Goal: Task Accomplishment & Management: Complete application form

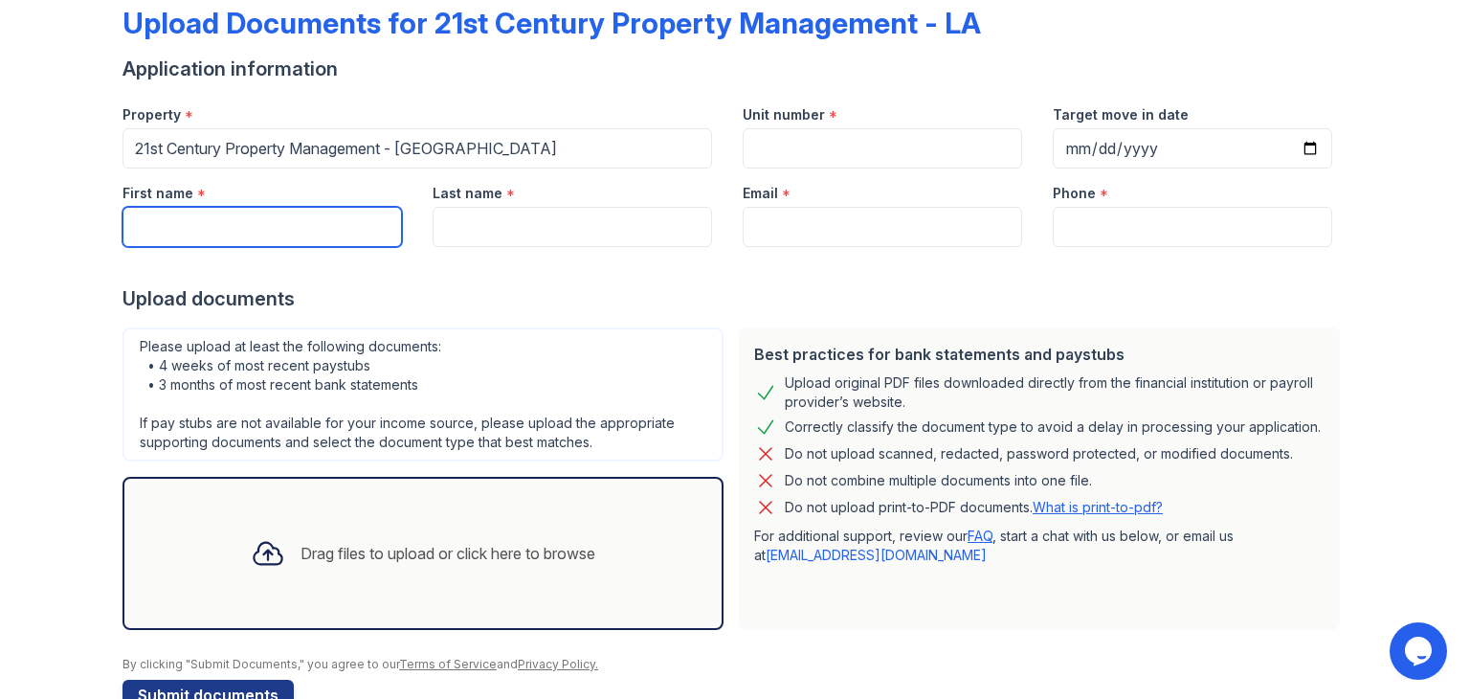
click at [326, 221] on input "First name" at bounding box center [261, 227] width 279 height 40
type input "[PERSON_NAME]"
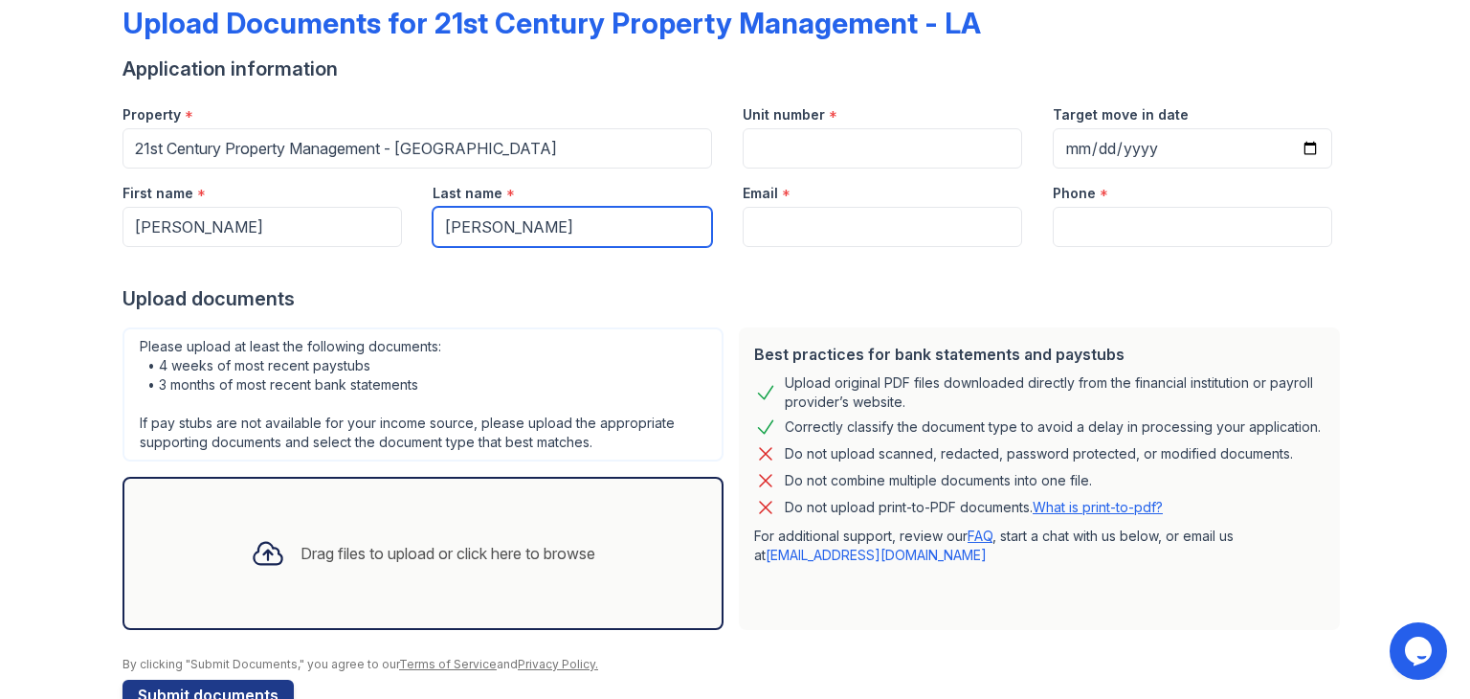
type input "[PERSON_NAME]"
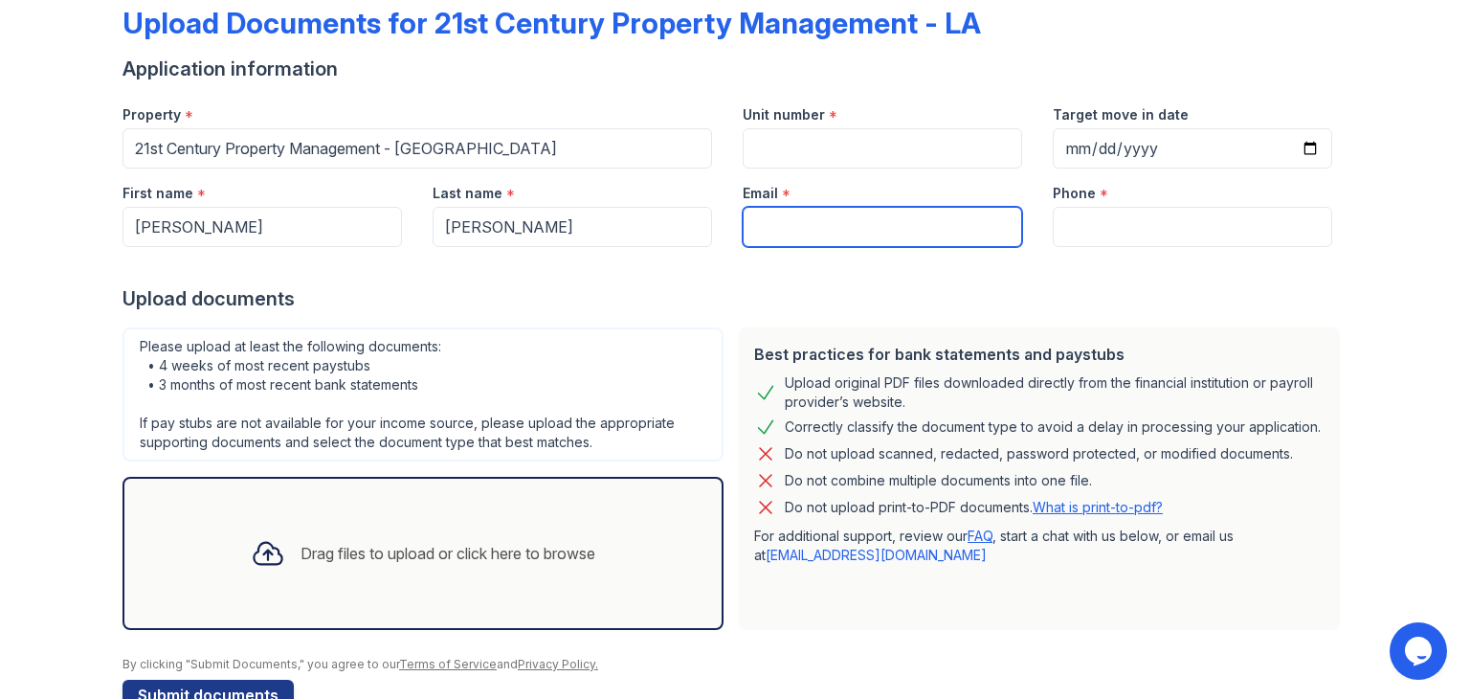
click at [798, 227] on input "Email" at bounding box center [882, 227] width 279 height 40
type input "[EMAIL_ADDRESS][DOMAIN_NAME]"
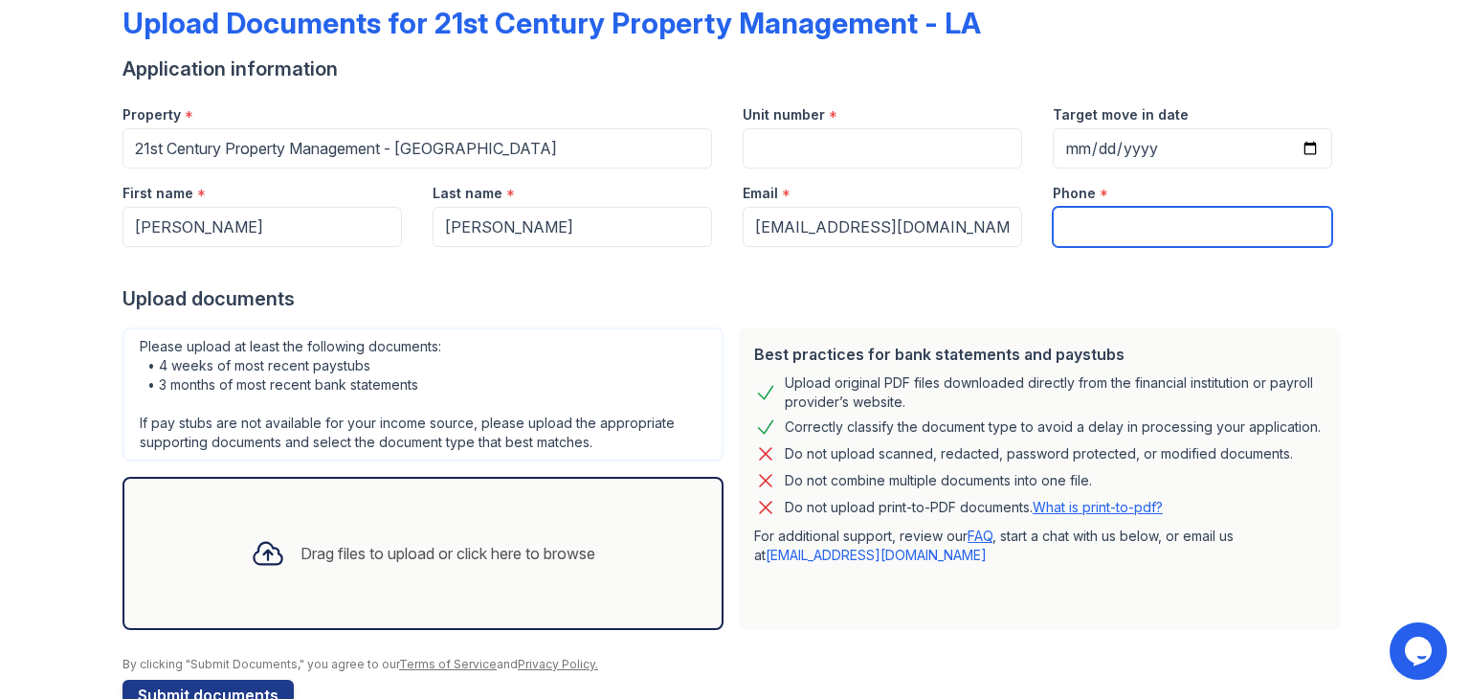
click at [1080, 225] on input "Phone" at bounding box center [1192, 227] width 279 height 40
type input "[PHONE_NUMBER]"
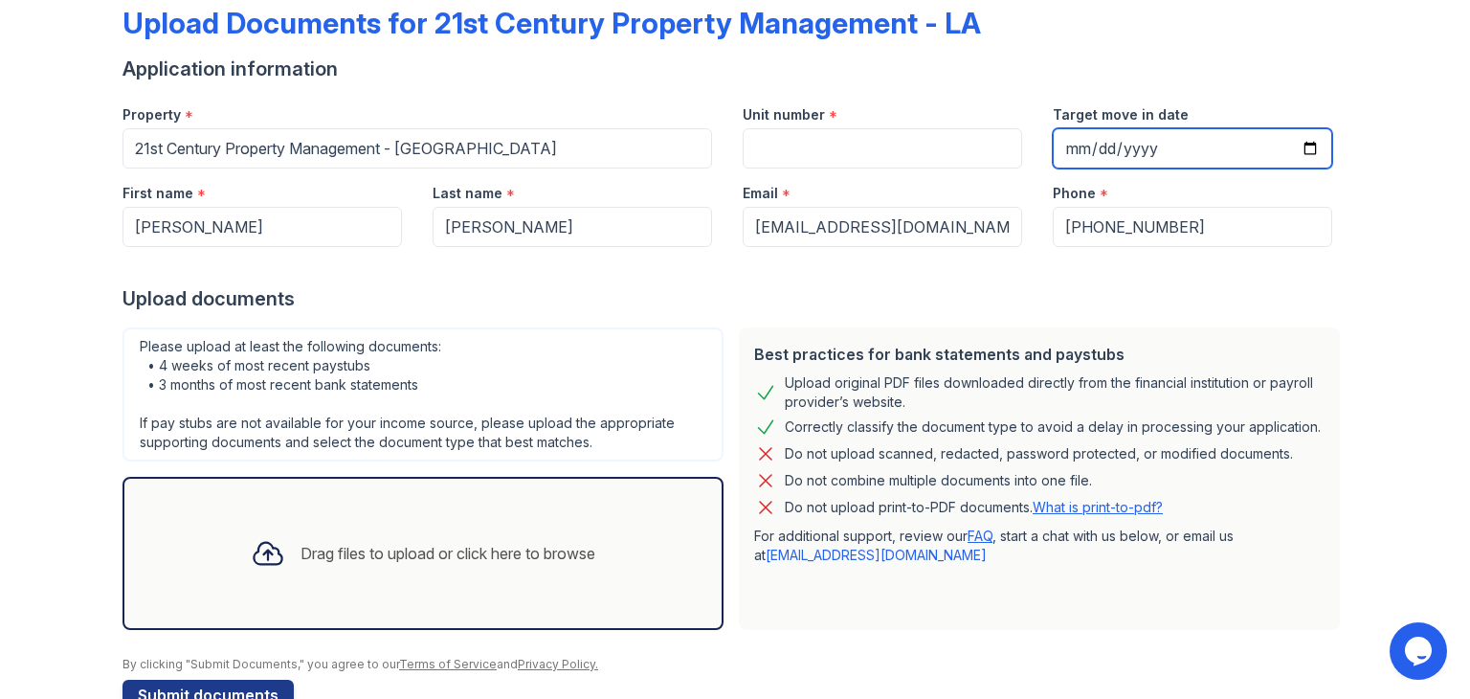
click at [1298, 151] on input "Target move in date" at bounding box center [1192, 148] width 279 height 40
type input "[DATE]"
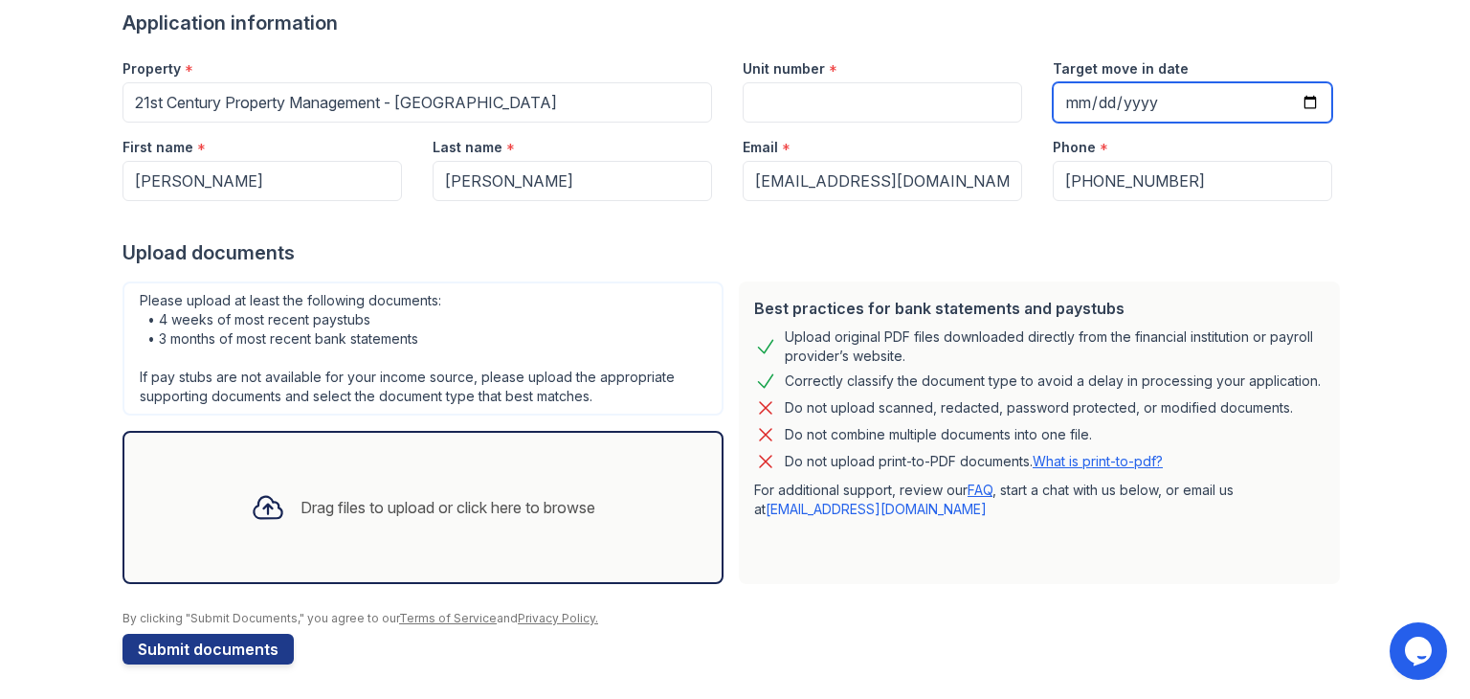
scroll to position [153, 0]
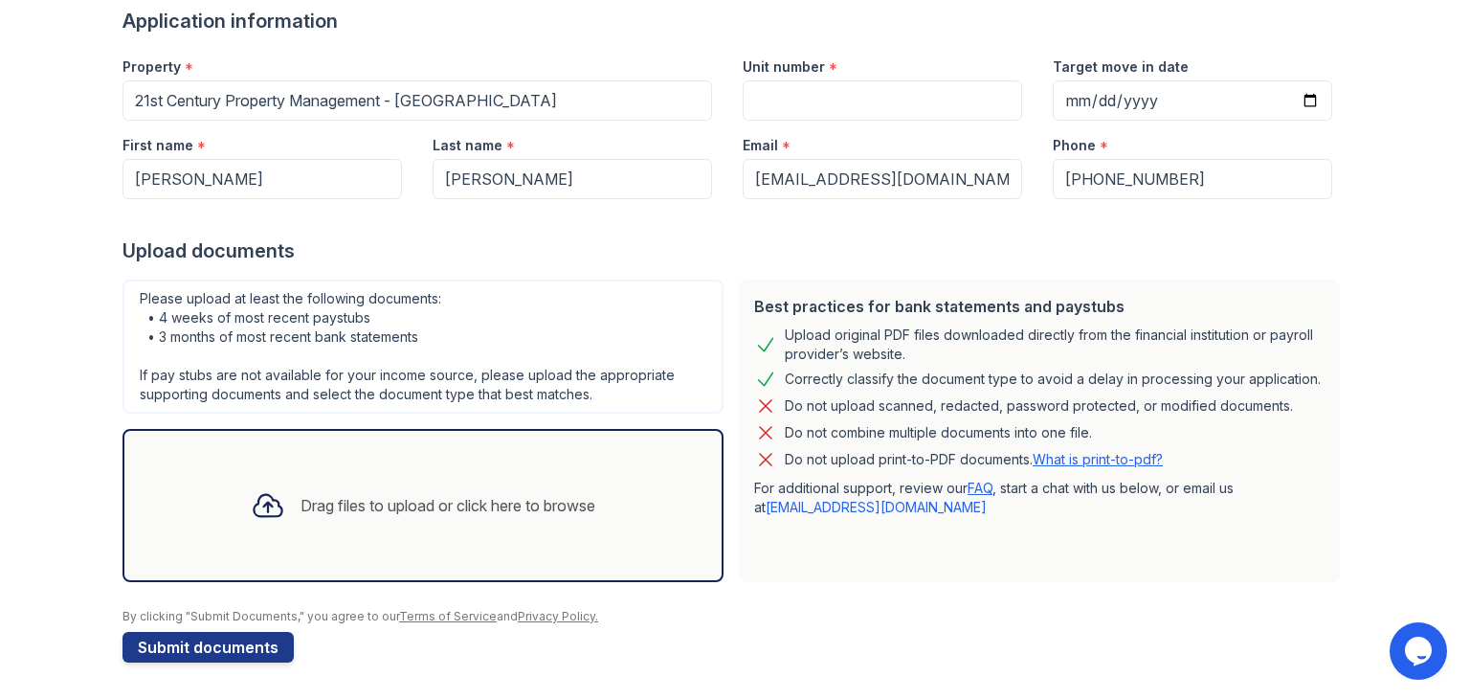
click at [392, 512] on div "Drag files to upload or click here to browse" at bounding box center [447, 505] width 295 height 23
click at [398, 518] on div "Drag files to upload or click here to browse" at bounding box center [422, 505] width 375 height 65
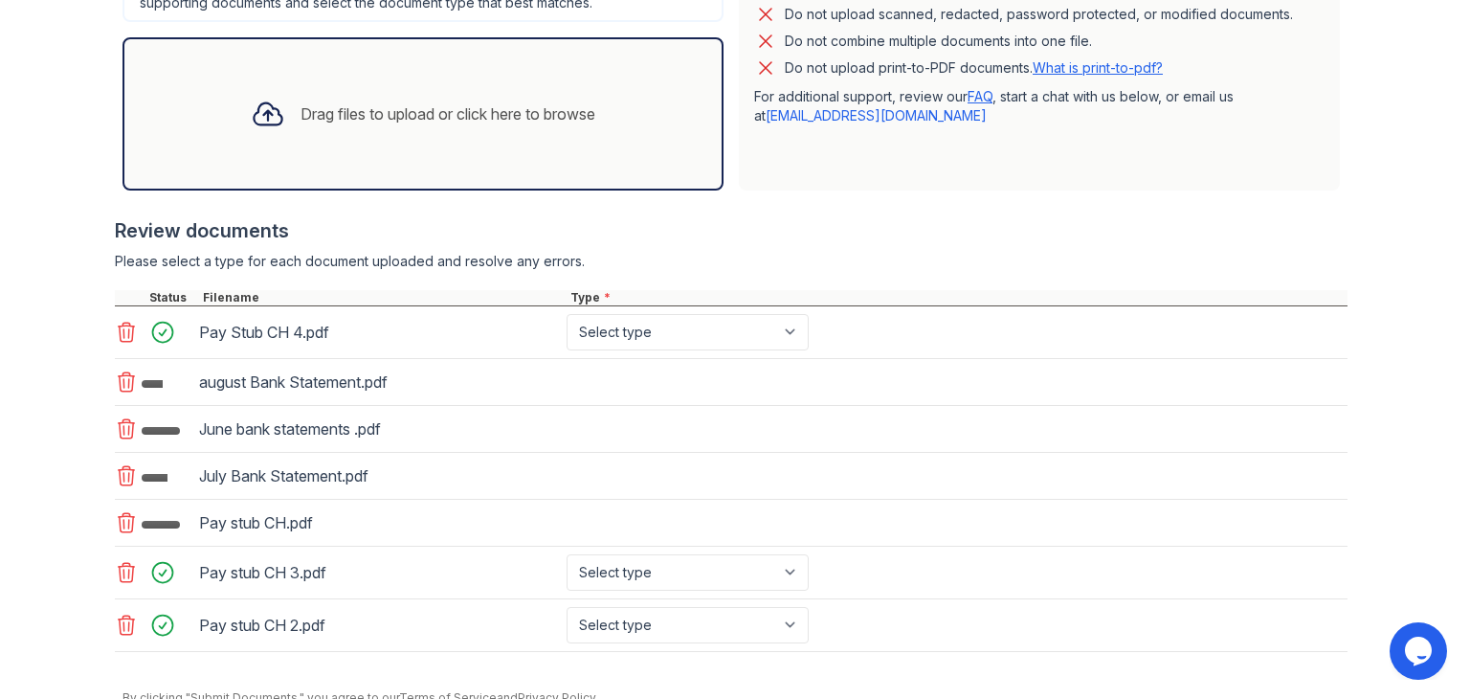
scroll to position [585, 0]
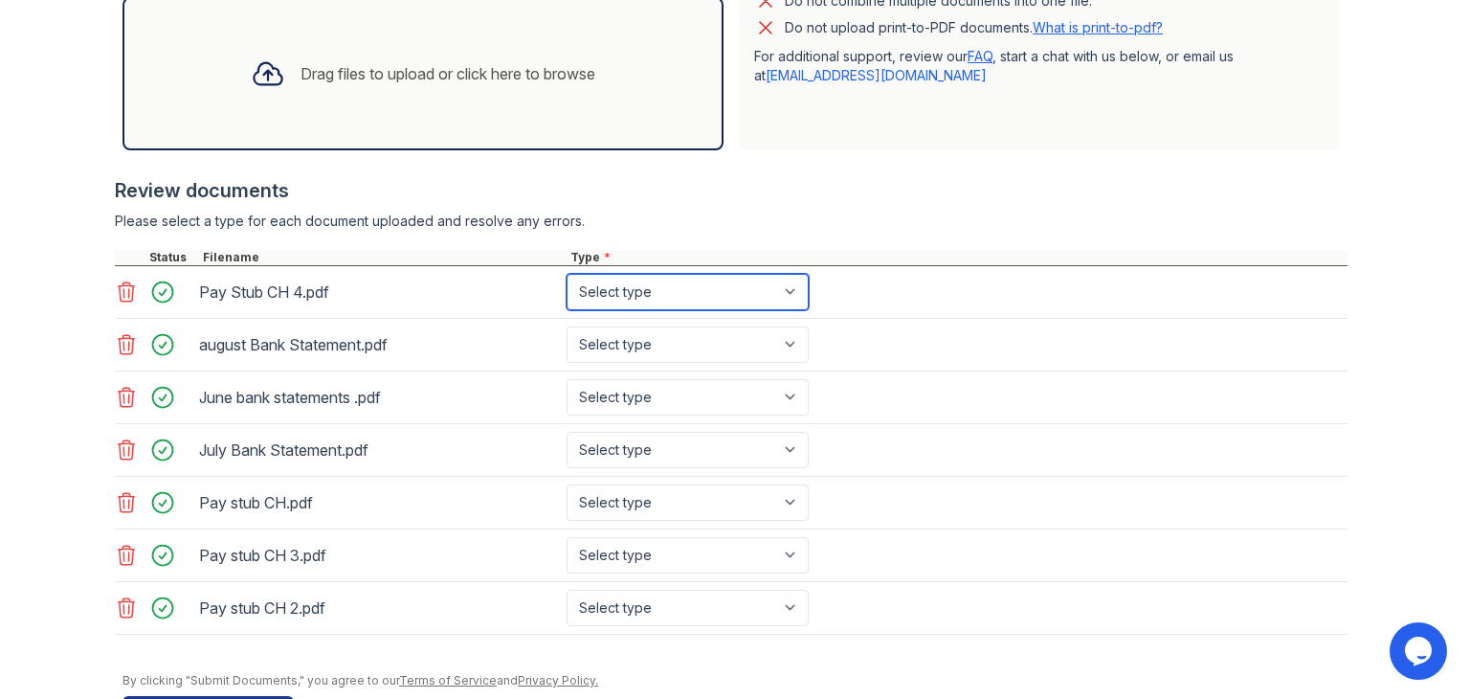
click at [766, 289] on select "Select type Paystub Bank Statement Offer Letter Tax Documents Benefit Award Let…" at bounding box center [688, 292] width 242 height 36
select select "paystub"
click at [567, 274] on select "Select type Paystub Bank Statement Offer Letter Tax Documents Benefit Award Let…" at bounding box center [688, 292] width 242 height 36
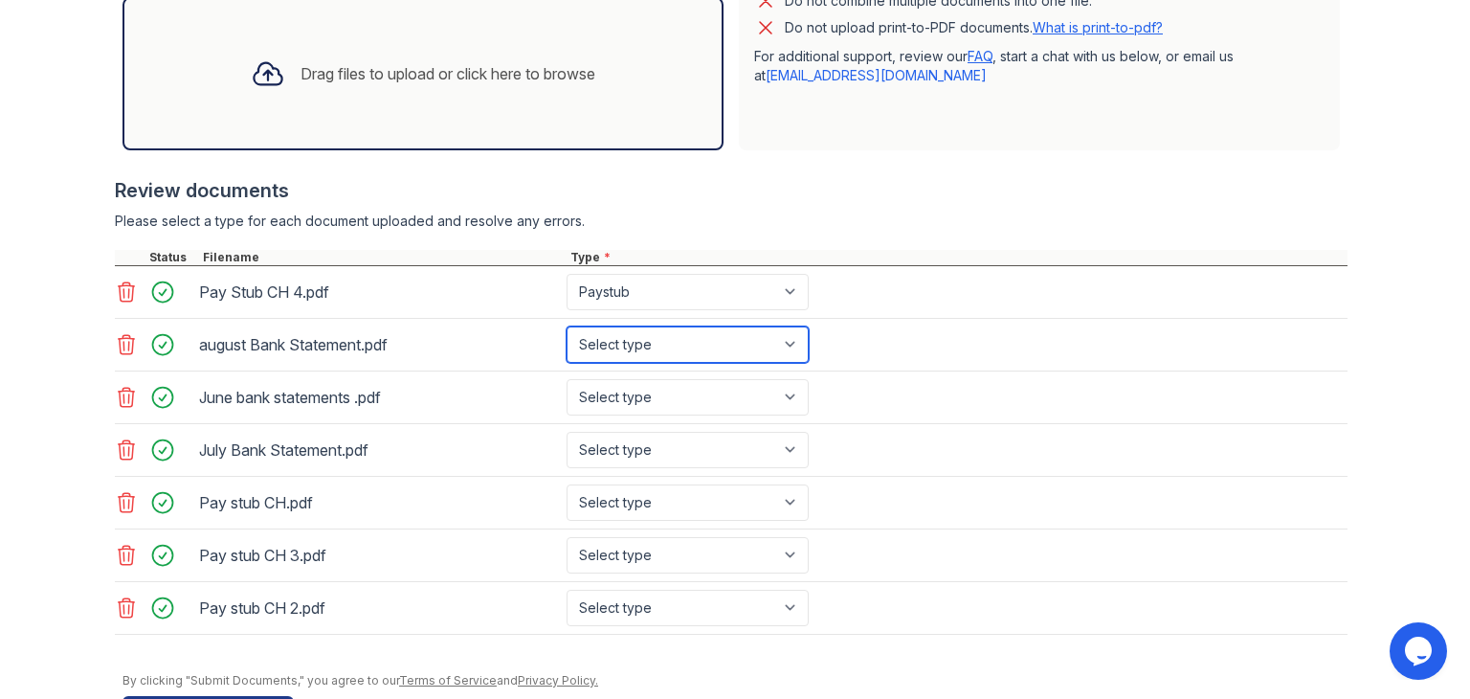
click at [714, 345] on select "Select type Paystub Bank Statement Offer Letter Tax Documents Benefit Award Let…" at bounding box center [688, 344] width 242 height 36
select select "bank_statement"
click at [567, 326] on select "Select type Paystub Bank Statement Offer Letter Tax Documents Benefit Award Let…" at bounding box center [688, 344] width 242 height 36
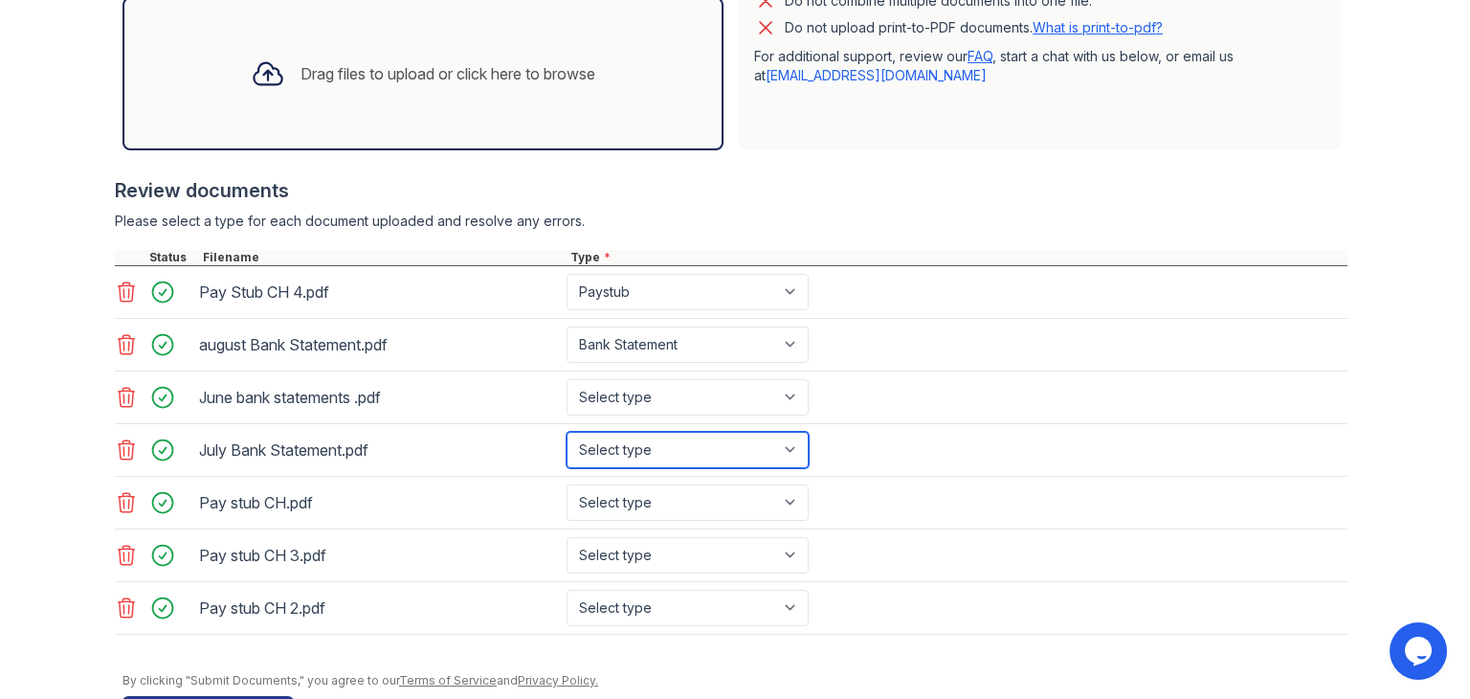
click at [678, 439] on select "Select type Paystub Bank Statement Offer Letter Tax Documents Benefit Award Let…" at bounding box center [688, 450] width 242 height 36
select select "bank_statement"
click at [567, 432] on select "Select type Paystub Bank Statement Offer Letter Tax Documents Benefit Award Let…" at bounding box center [688, 450] width 242 height 36
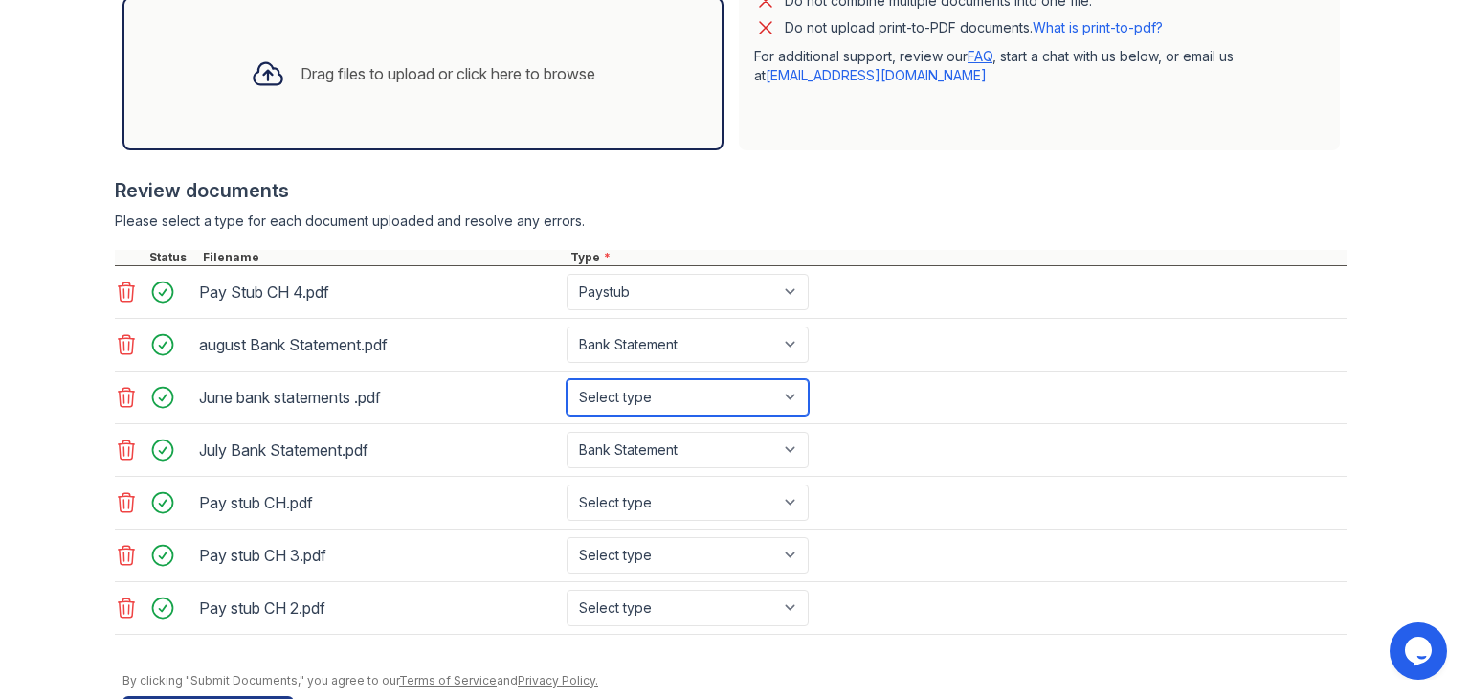
click at [716, 389] on select "Select type Paystub Bank Statement Offer Letter Tax Documents Benefit Award Let…" at bounding box center [688, 397] width 242 height 36
select select "bank_statement"
click at [567, 379] on select "Select type Paystub Bank Statement Offer Letter Tax Documents Benefit Award Let…" at bounding box center [688, 397] width 242 height 36
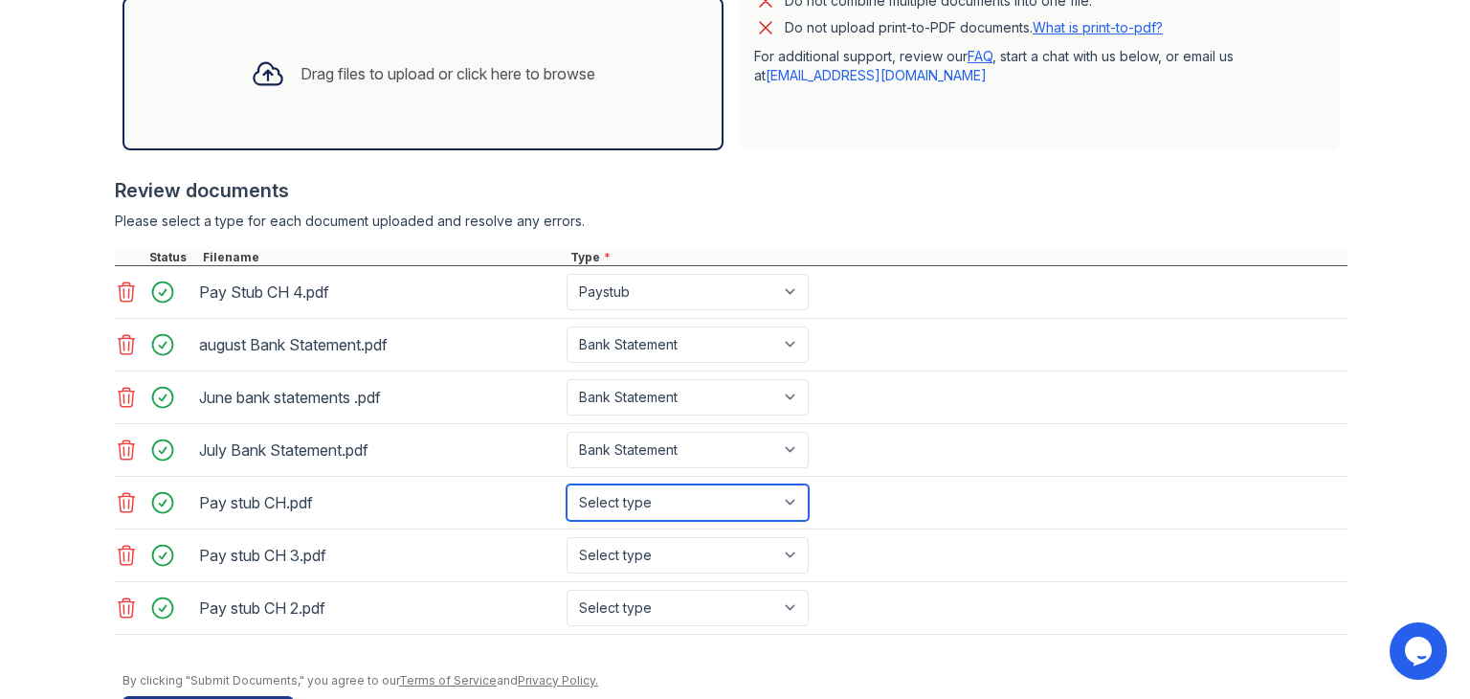
click at [664, 505] on select "Select type Paystub Bank Statement Offer Letter Tax Documents Benefit Award Let…" at bounding box center [688, 502] width 242 height 36
select select "paystub"
click at [567, 484] on select "Select type Paystub Bank Statement Offer Letter Tax Documents Benefit Award Let…" at bounding box center [688, 502] width 242 height 36
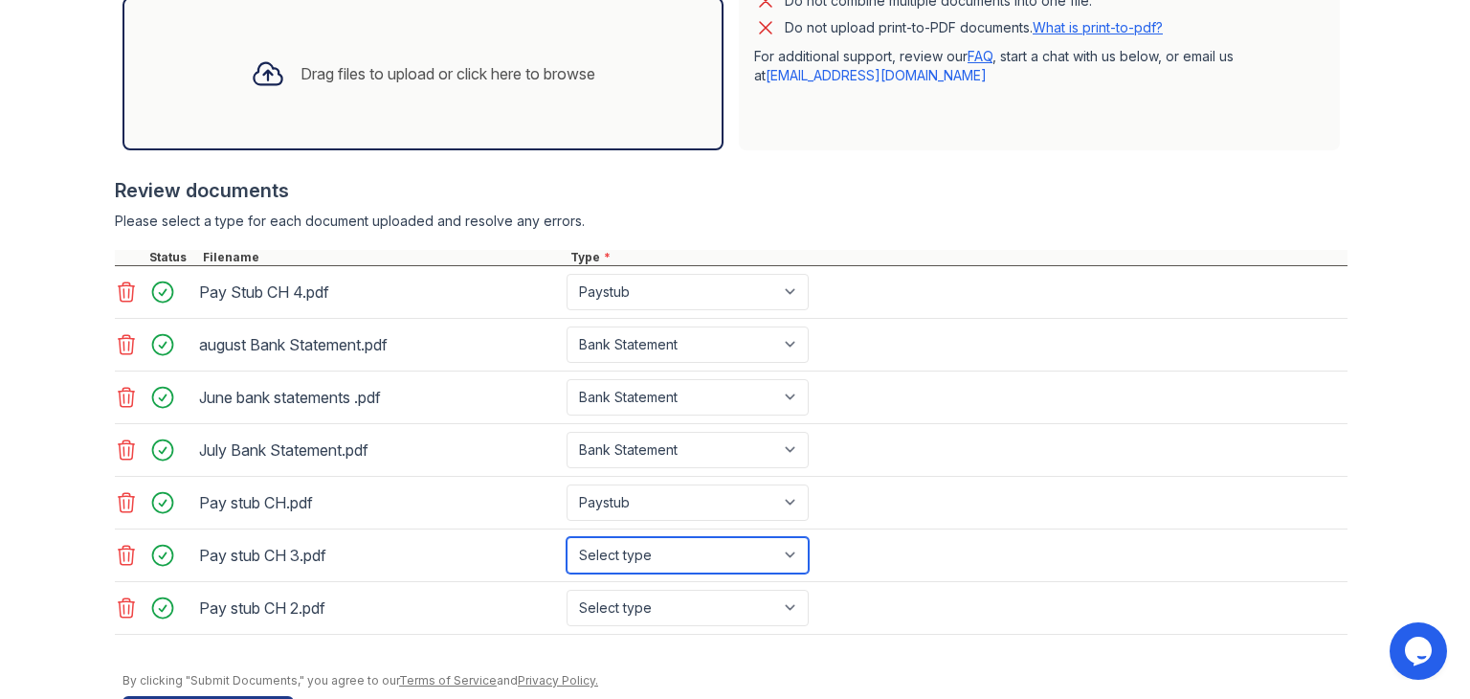
click at [676, 543] on select "Select type Paystub Bank Statement Offer Letter Tax Documents Benefit Award Let…" at bounding box center [688, 555] width 242 height 36
select select "paystub"
click at [567, 537] on select "Select type Paystub Bank Statement Offer Letter Tax Documents Benefit Award Let…" at bounding box center [688, 555] width 242 height 36
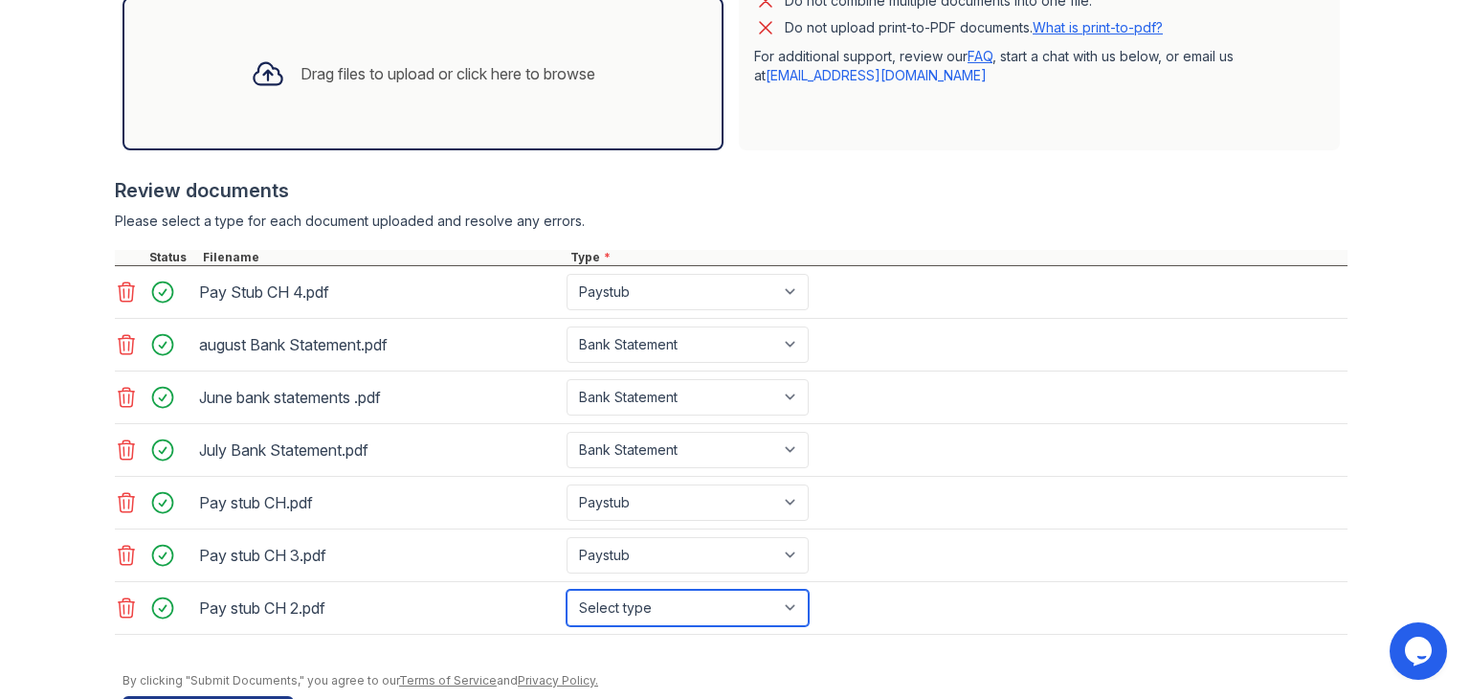
click at [664, 595] on select "Select type Paystub Bank Statement Offer Letter Tax Documents Benefit Award Let…" at bounding box center [688, 607] width 242 height 36
select select "paystub"
click at [567, 589] on select "Select type Paystub Bank Statement Offer Letter Tax Documents Benefit Award Let…" at bounding box center [688, 607] width 242 height 36
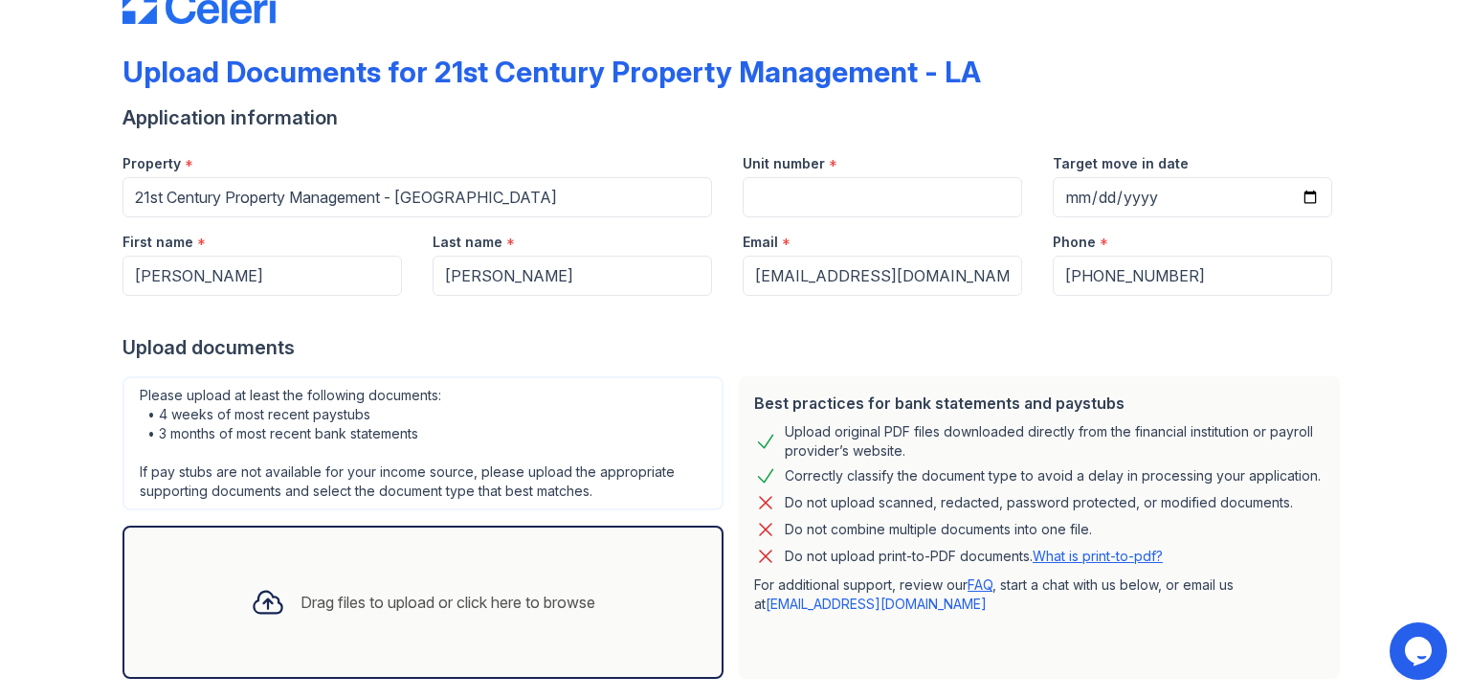
scroll to position [50, 0]
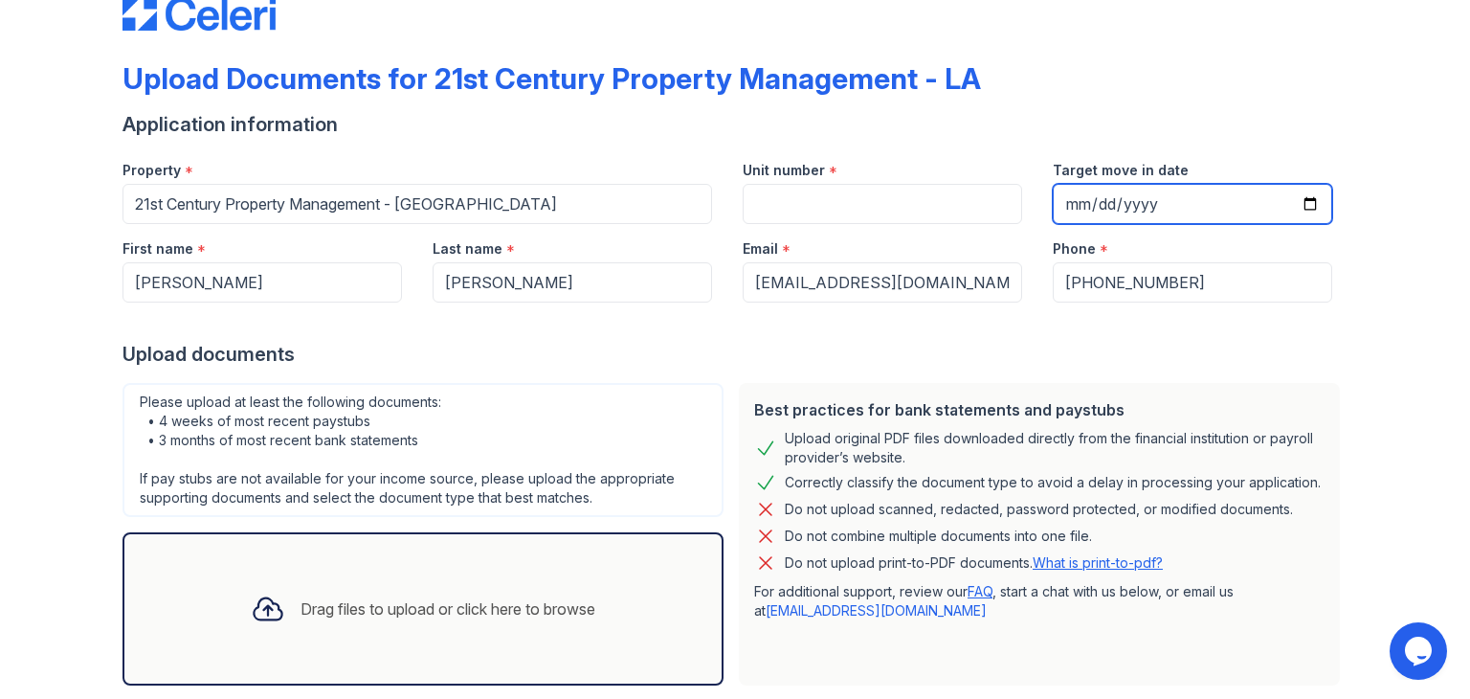
click at [1302, 201] on input "[DATE]" at bounding box center [1192, 204] width 279 height 40
type input "[DATE]"
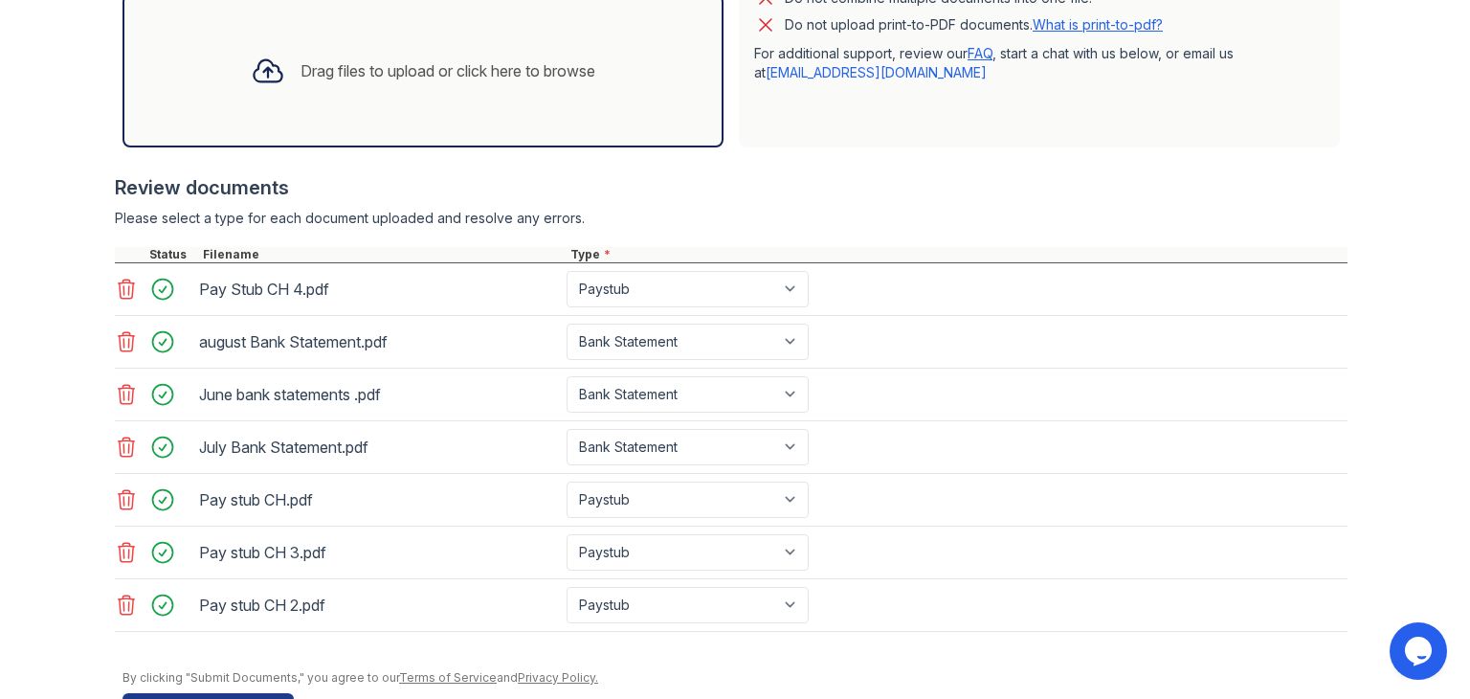
scroll to position [645, 0]
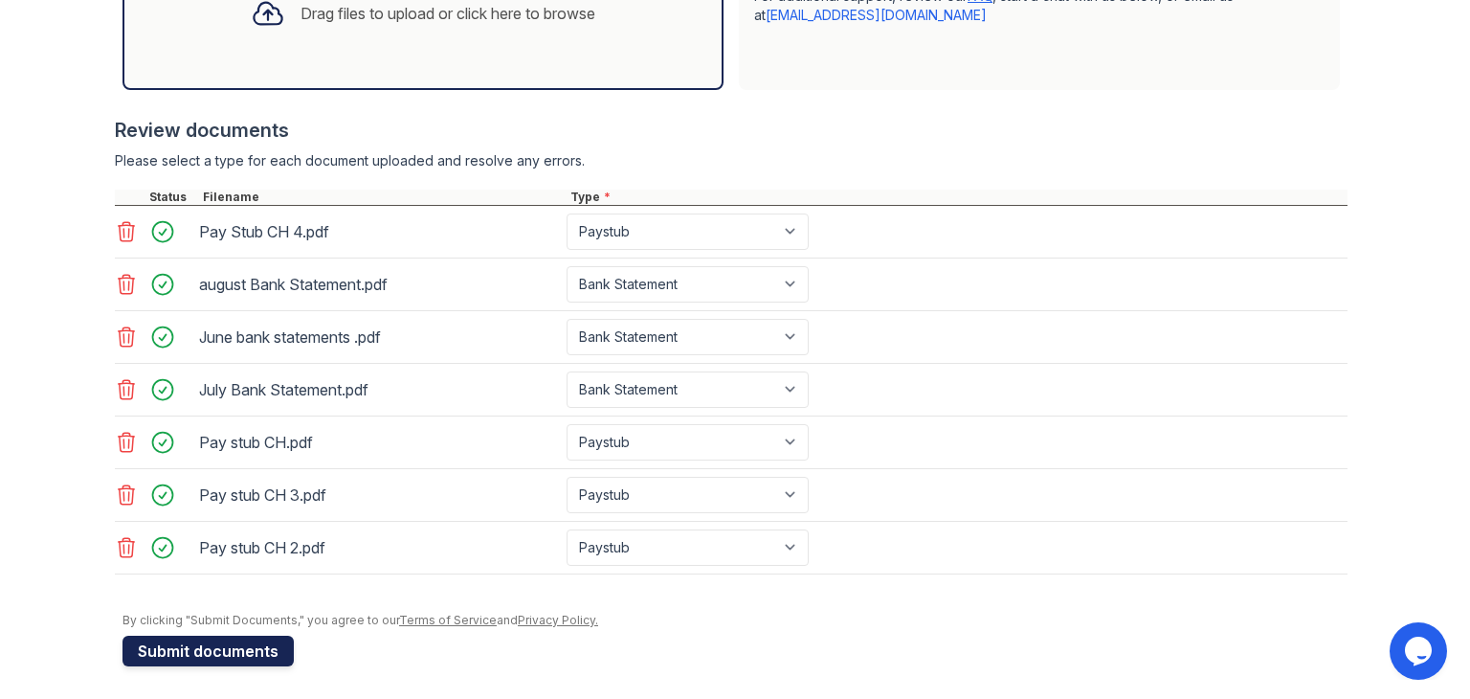
click at [251, 640] on button "Submit documents" at bounding box center [207, 650] width 171 height 31
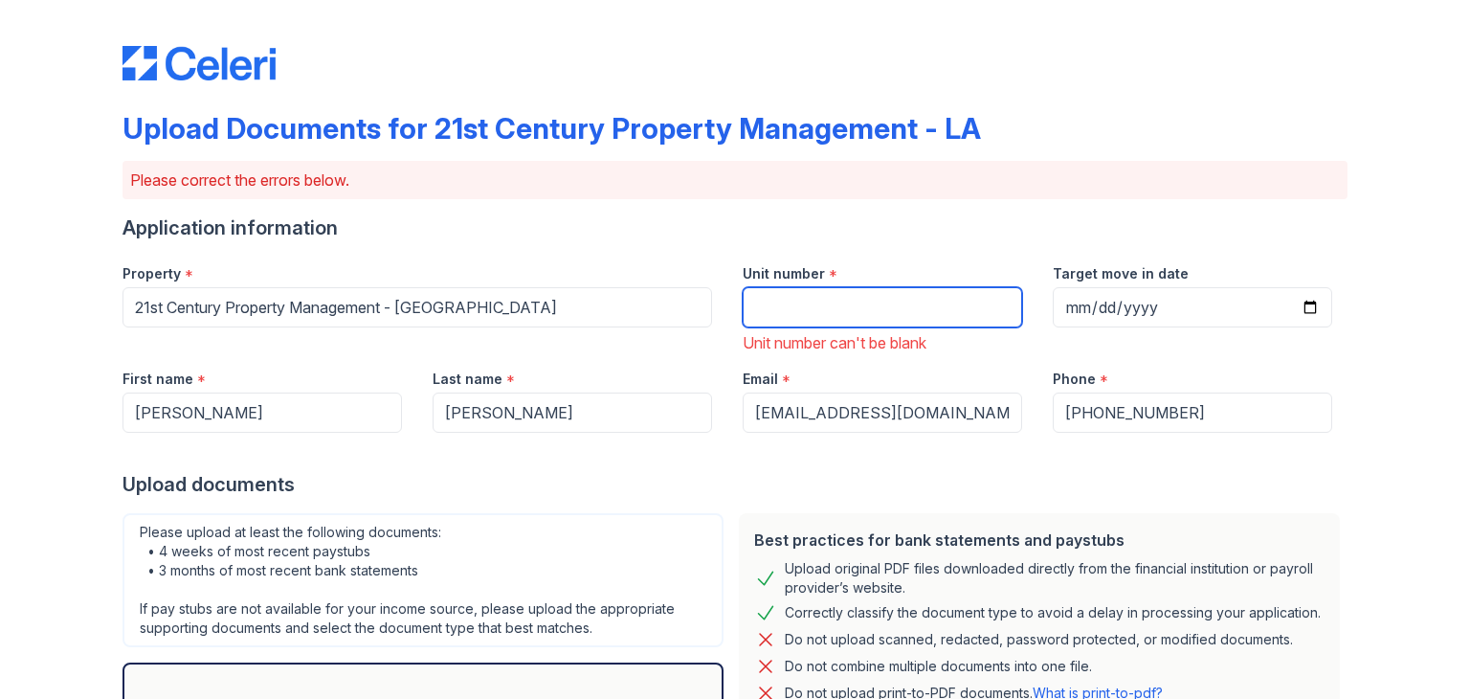
click at [815, 313] on input "Unit number" at bounding box center [882, 307] width 279 height 40
click at [136, 284] on div "Property * 21st Century Property Management - [GEOGRAPHIC_DATA]" at bounding box center [417, 301] width 620 height 105
click at [747, 312] on input "na" at bounding box center [882, 307] width 279 height 40
click at [685, 311] on div "Property * 21st Century Property Management - [GEOGRAPHIC_DATA] Unit number * n…" at bounding box center [727, 301] width 1240 height 105
click at [877, 310] on input "na" at bounding box center [882, 307] width 279 height 40
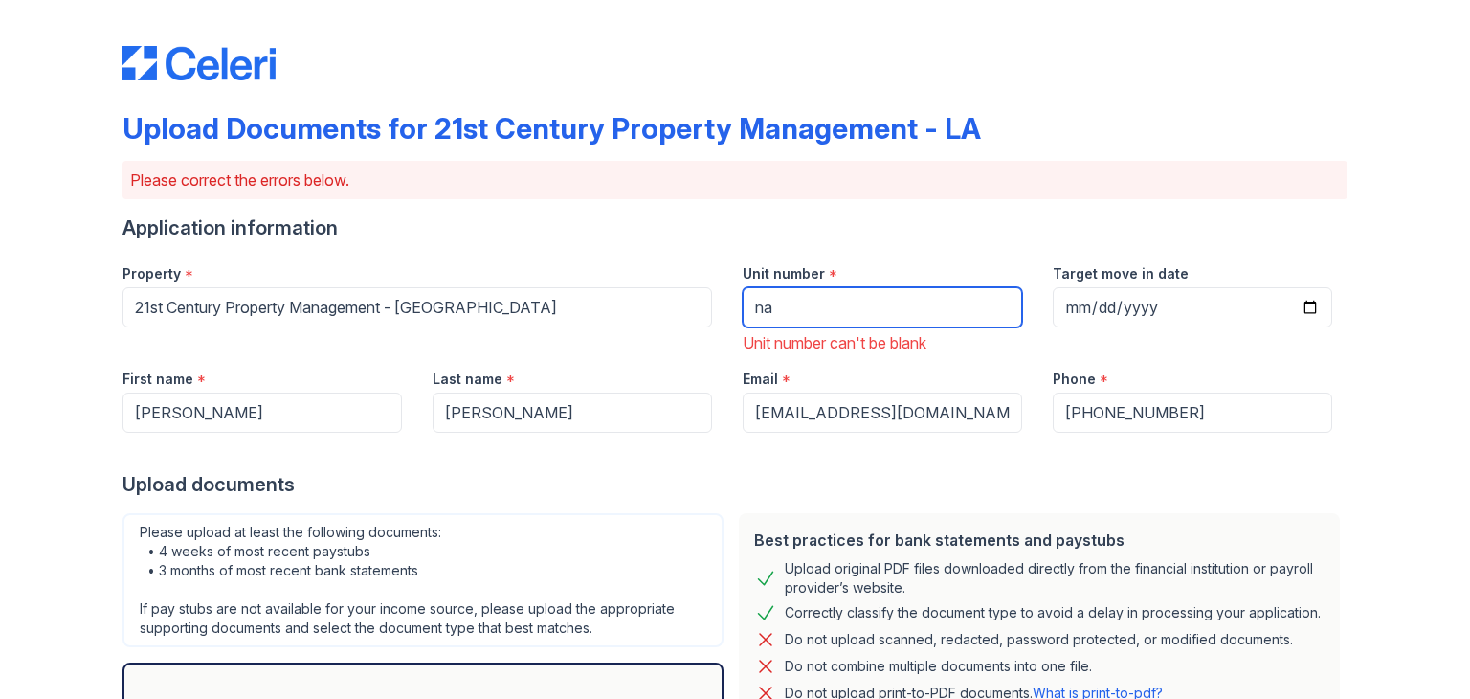
type input "n"
type input "3"
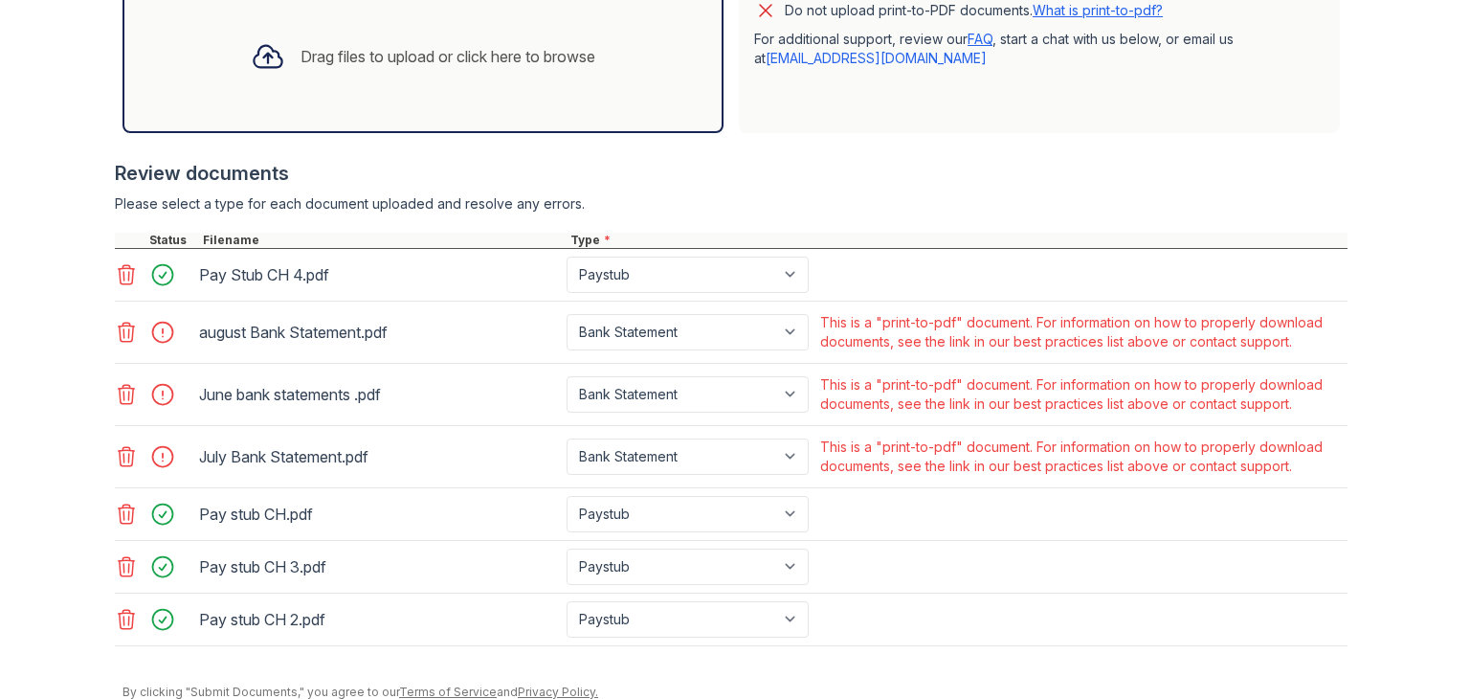
scroll to position [755, 0]
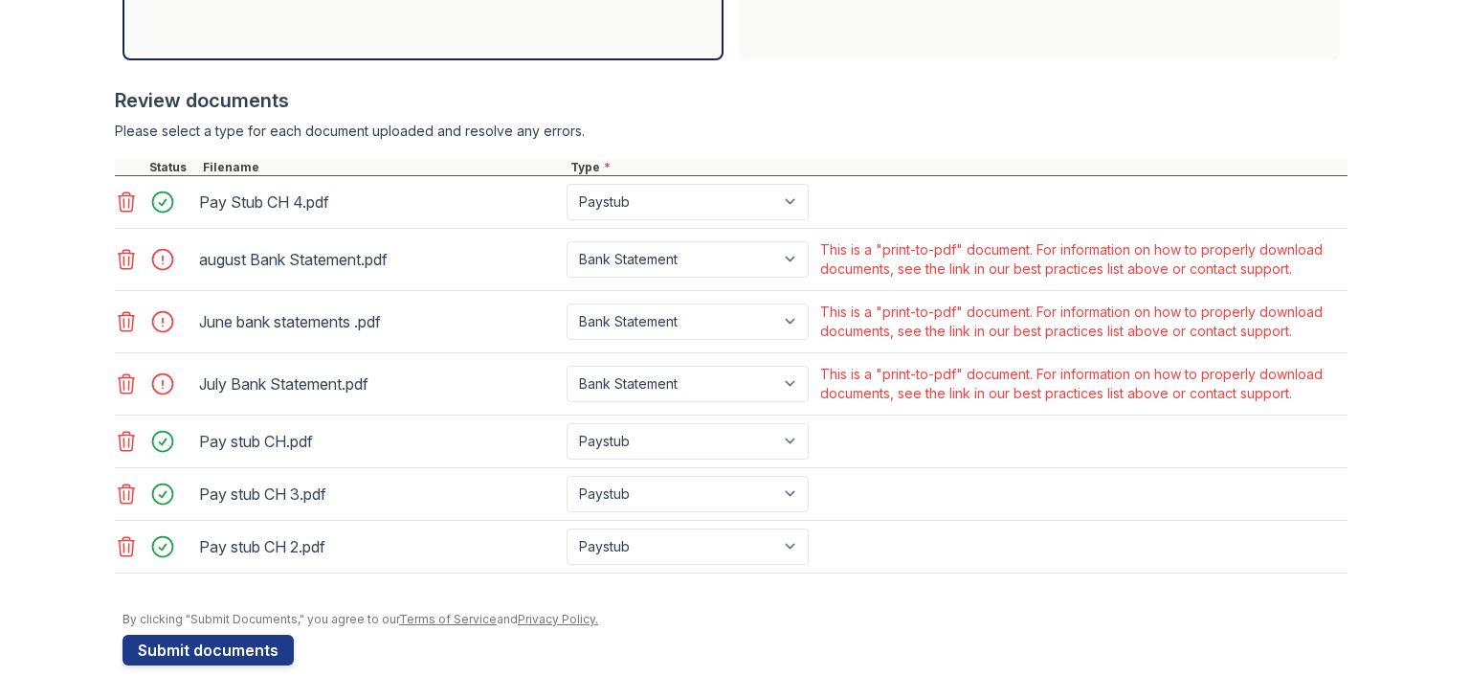
type input "[STREET_ADDRESS][PERSON_NAME]"
click at [115, 377] on icon at bounding box center [126, 383] width 23 height 23
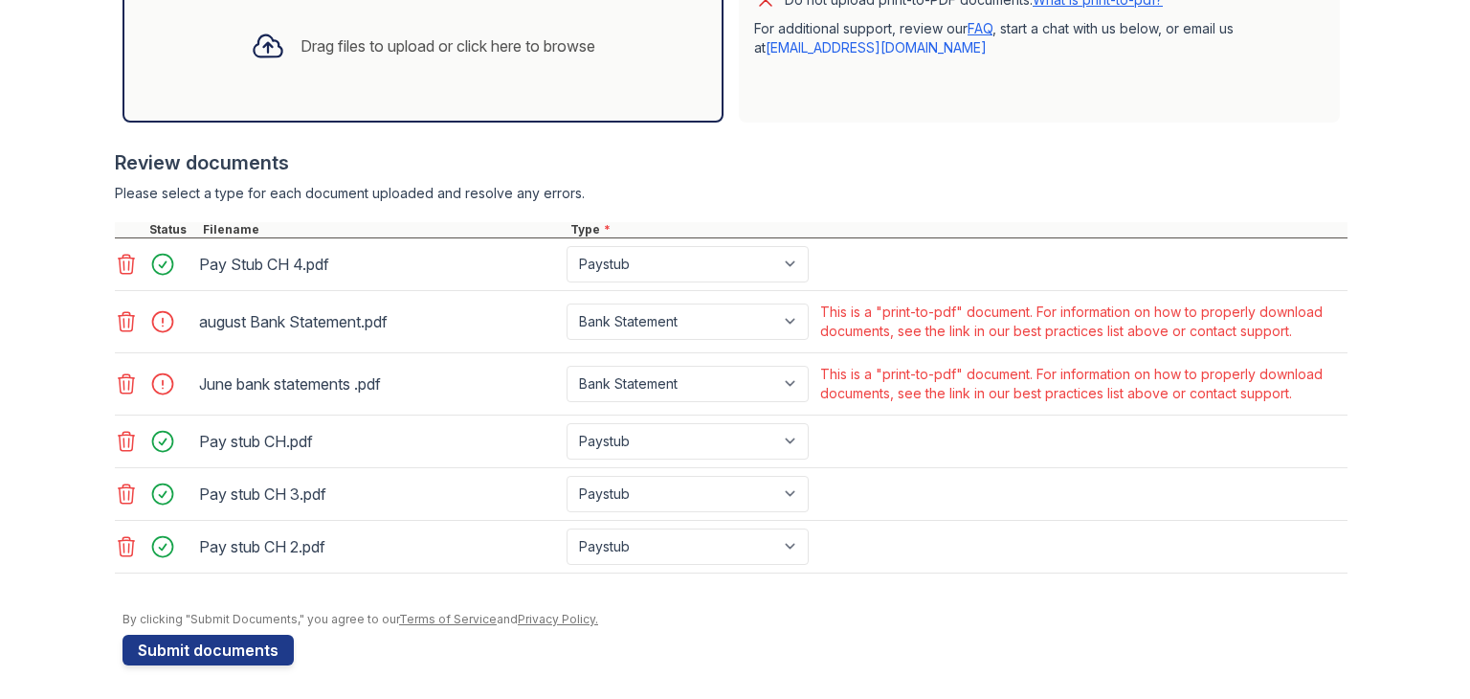
click at [119, 376] on icon at bounding box center [126, 383] width 23 height 23
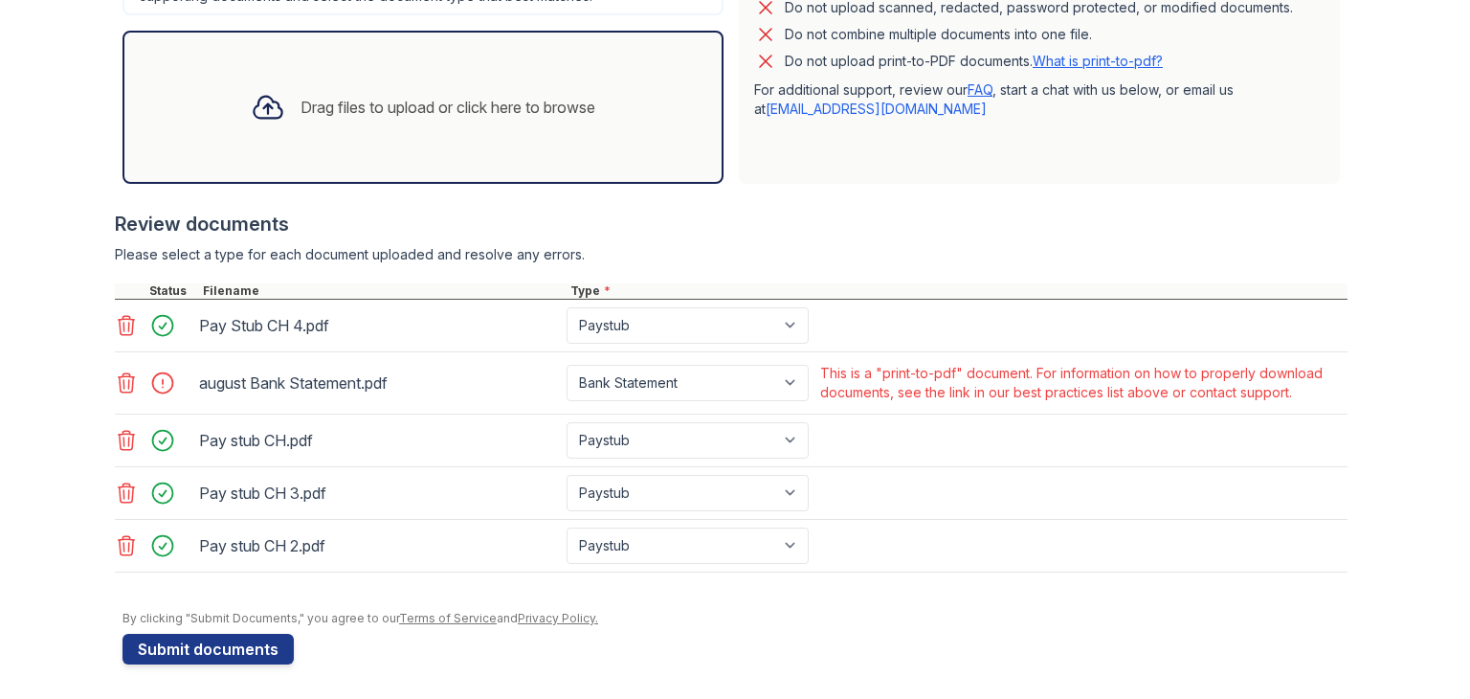
click at [119, 375] on icon at bounding box center [126, 382] width 23 height 23
